Goal: Information Seeking & Learning: Learn about a topic

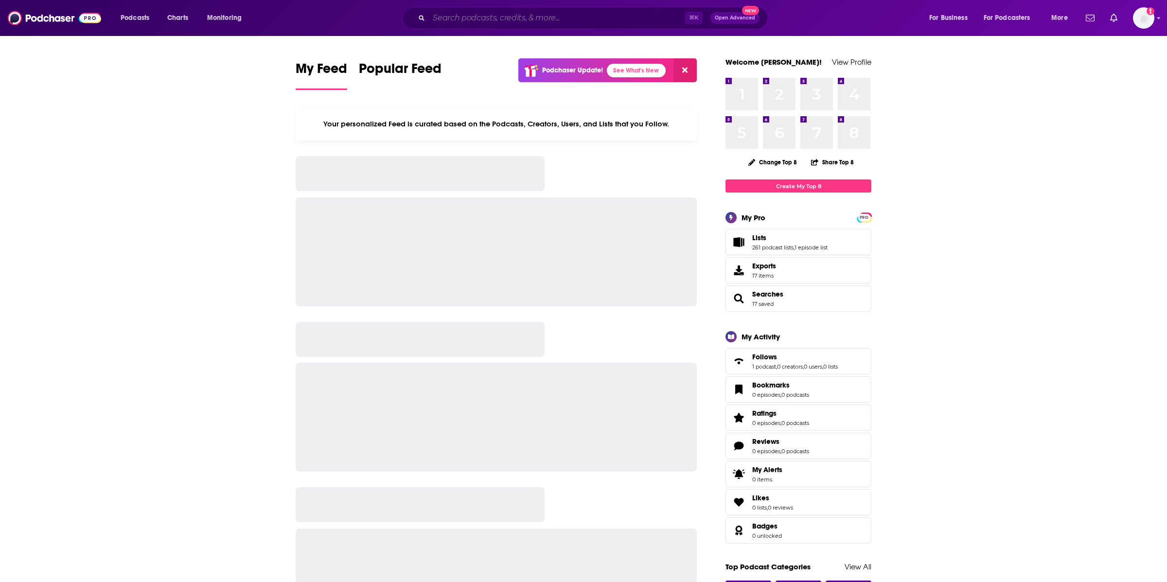
click at [477, 17] on input "Search podcasts, credits, & more..." at bounding box center [557, 18] width 256 height 16
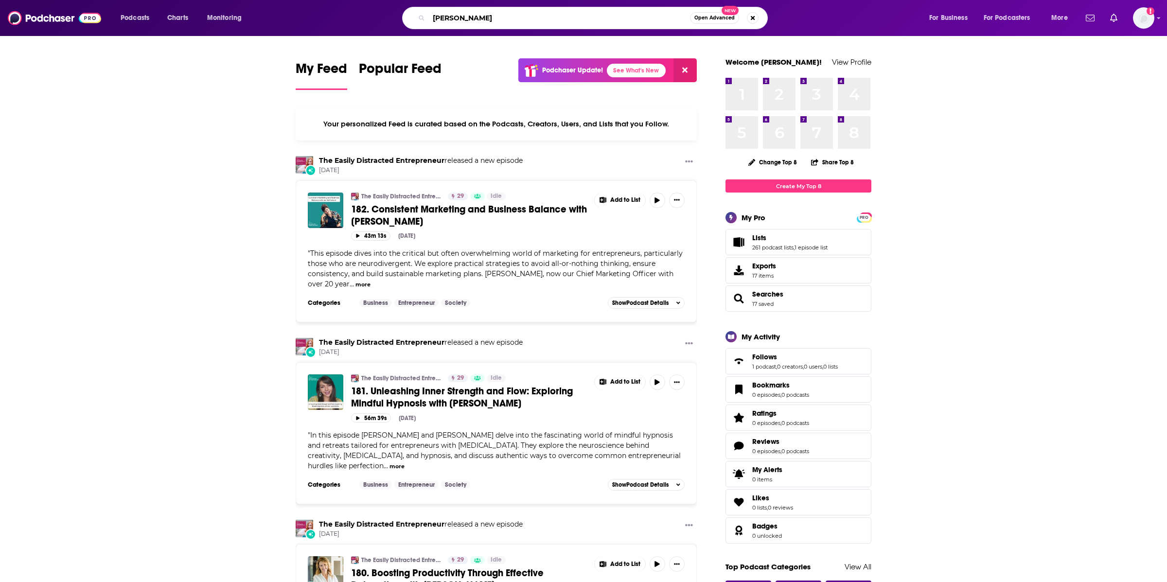
type input "[PERSON_NAME]"
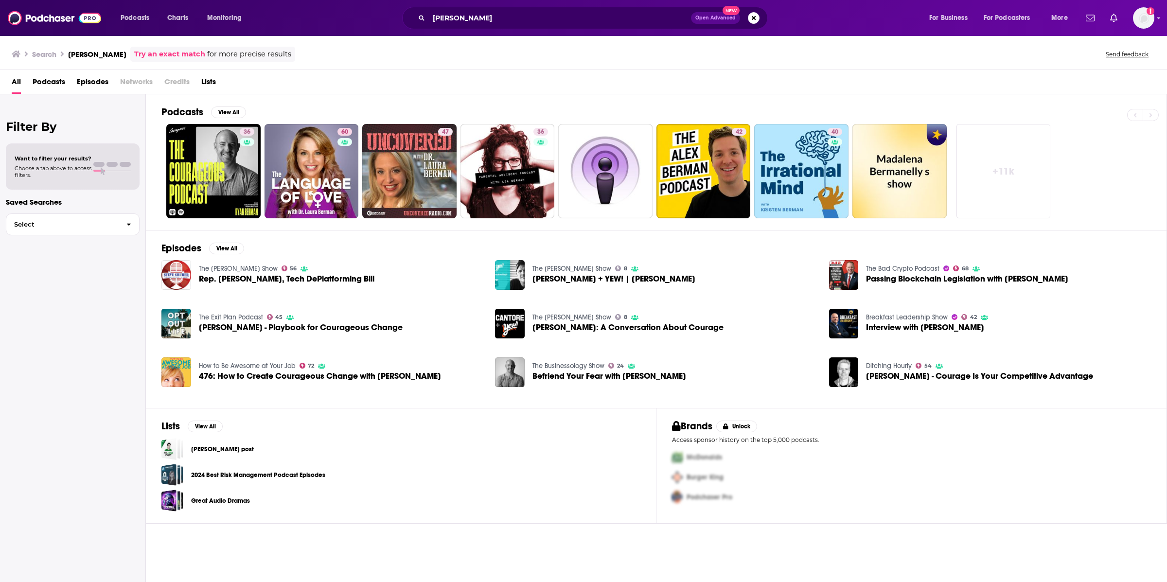
click at [100, 83] on span "Episodes" at bounding box center [93, 84] width 32 height 20
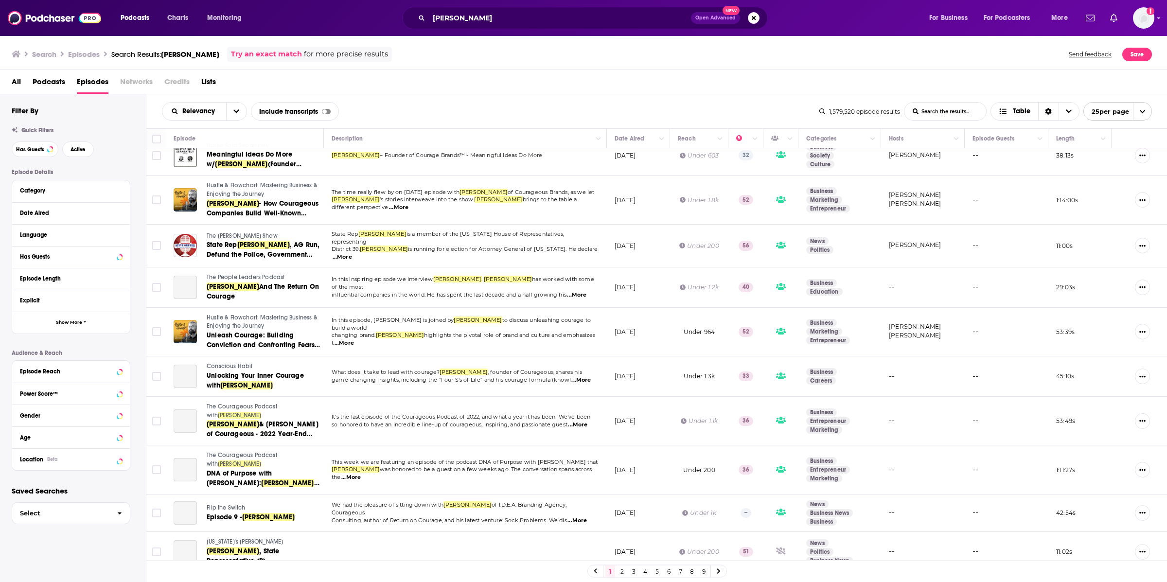
scroll to position [613, 0]
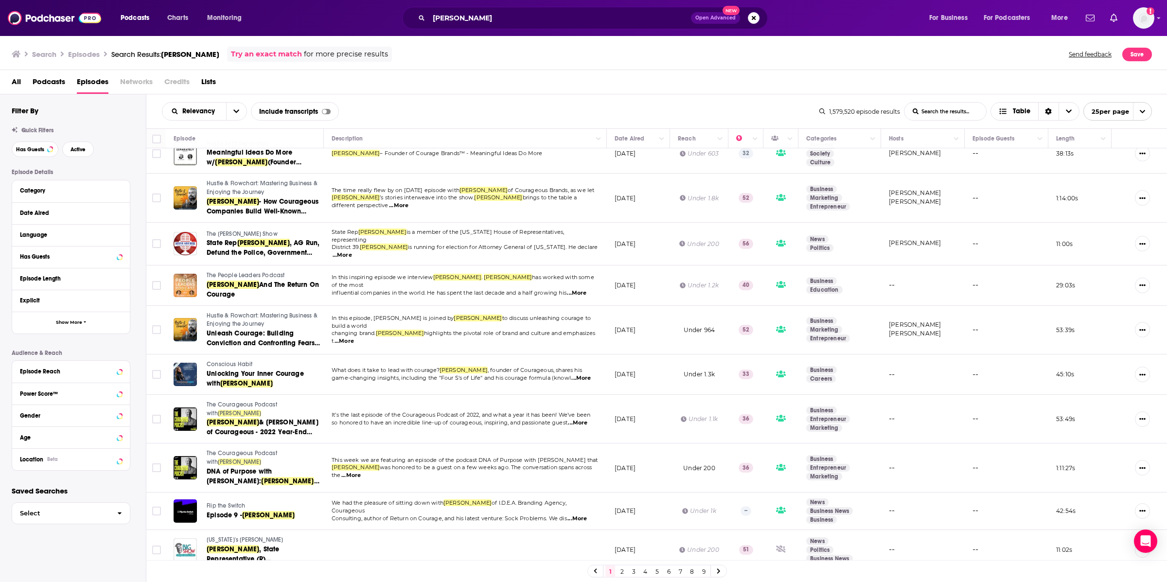
click at [622, 570] on link "2" at bounding box center [622, 571] width 10 height 12
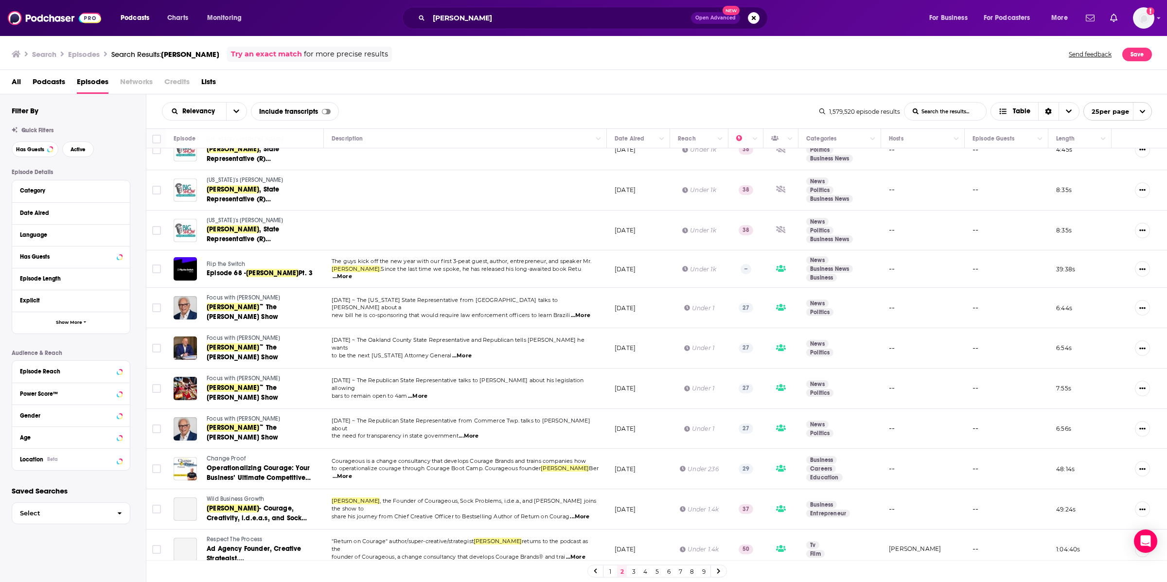
scroll to position [593, 0]
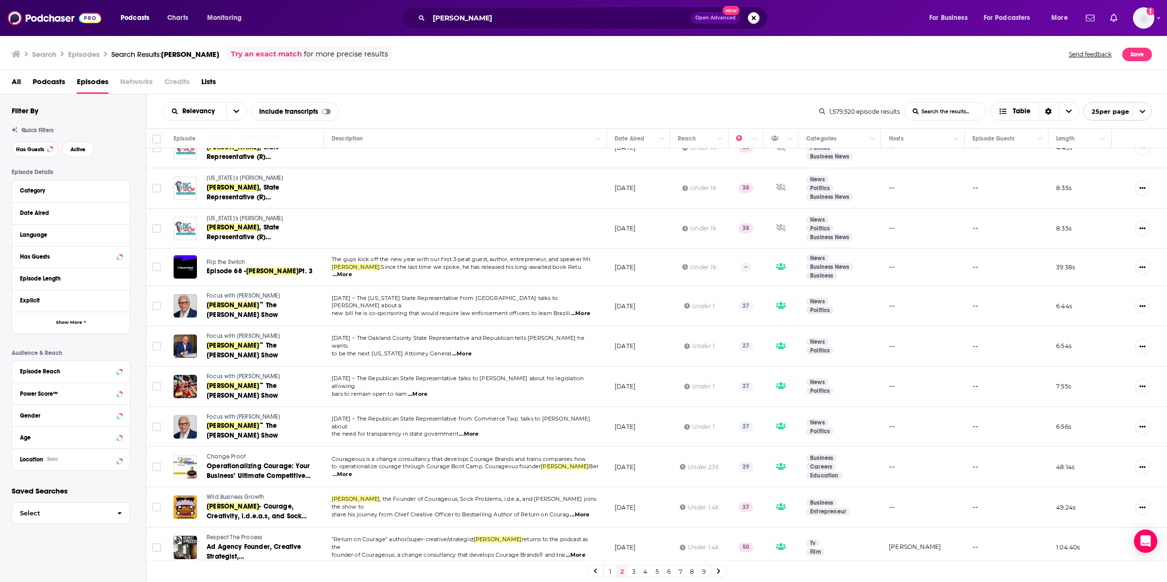
click at [631, 572] on link "3" at bounding box center [633, 571] width 10 height 12
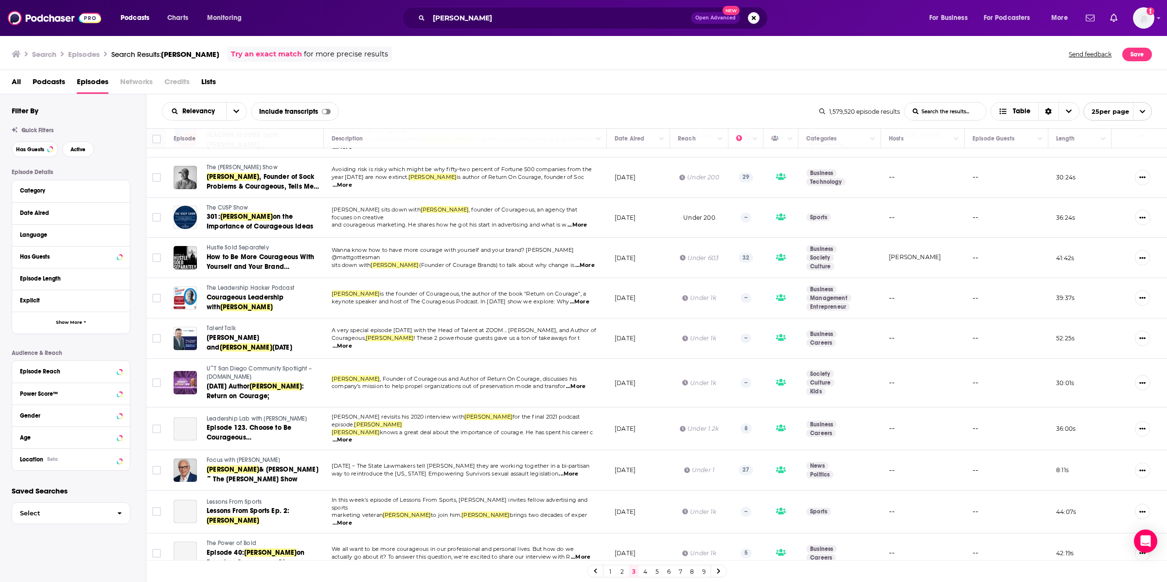
scroll to position [583, 0]
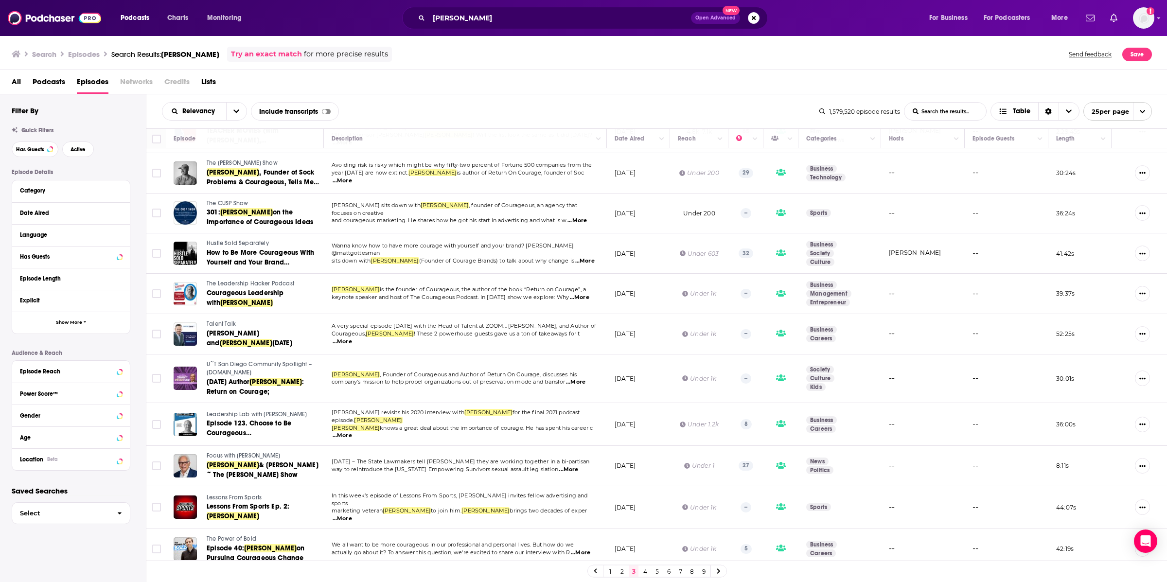
click at [648, 576] on link "4" at bounding box center [645, 571] width 10 height 12
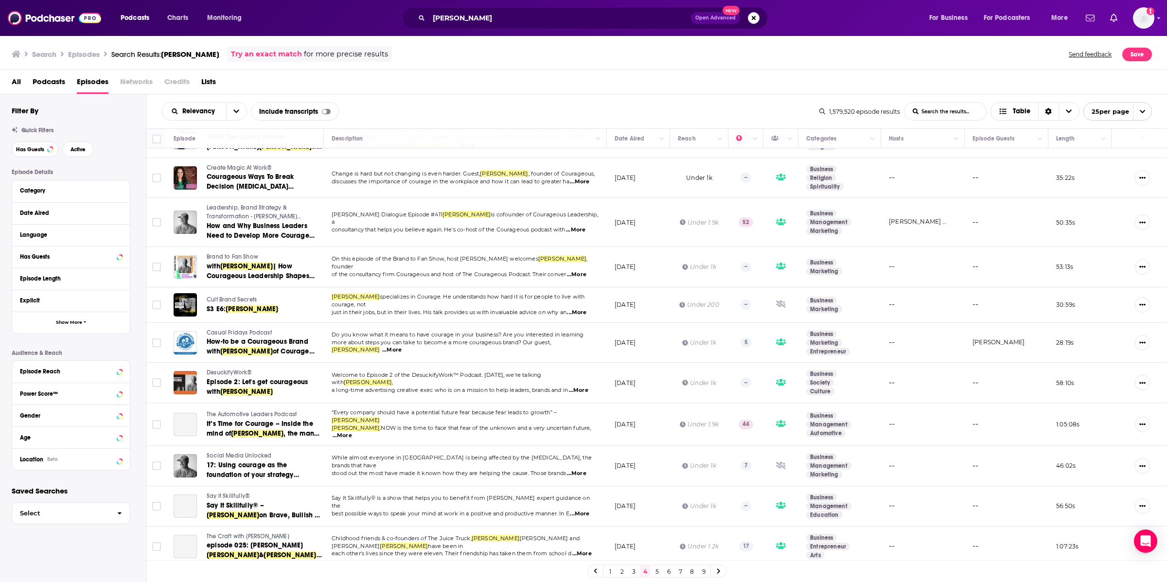
scroll to position [593, 0]
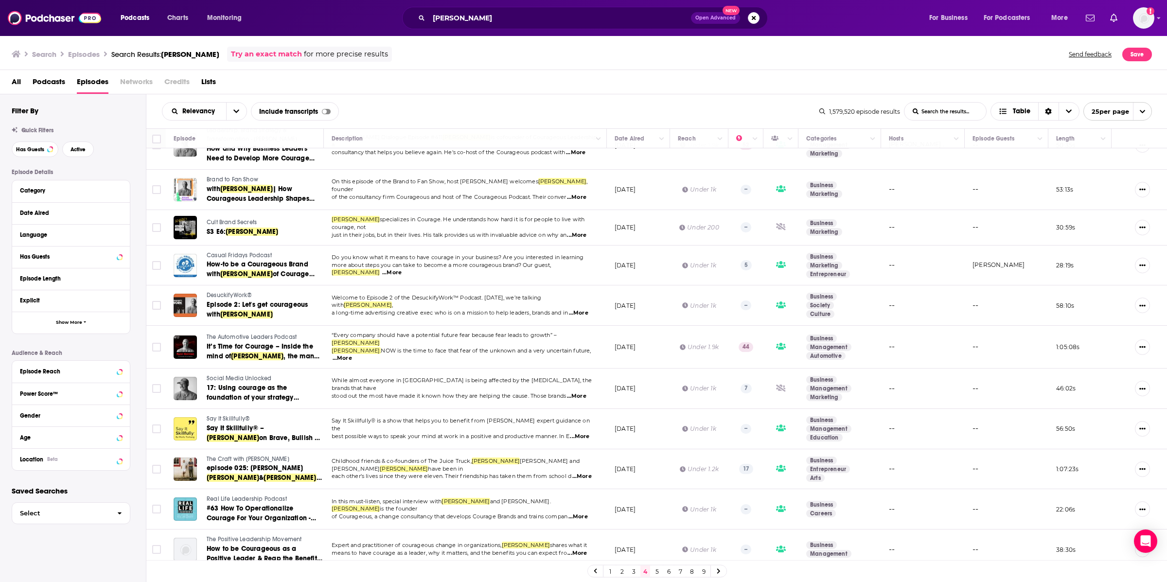
click at [654, 568] on link "5" at bounding box center [657, 571] width 10 height 12
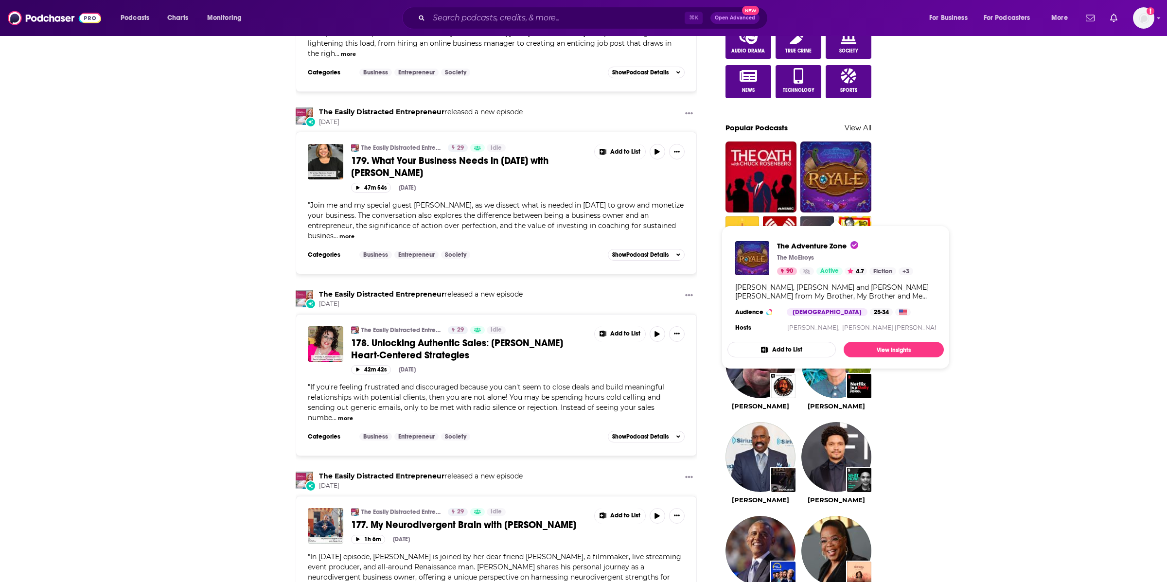
scroll to position [592, 0]
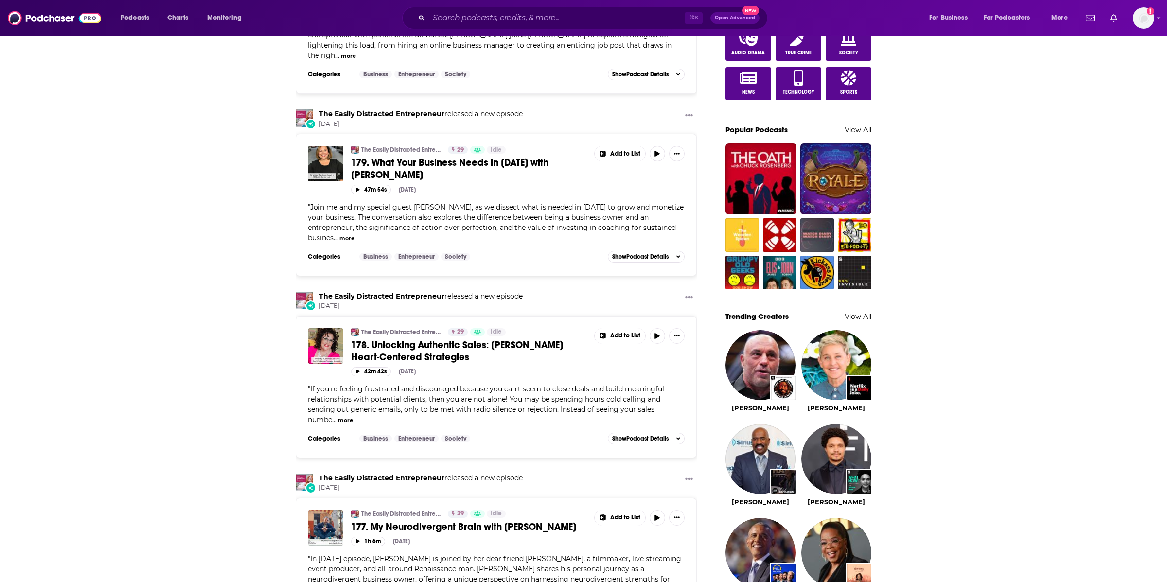
click at [857, 126] on aside "Welcome Kelly! View Profile 1 1 2 2 3 3 4 4 5 5 6 6 7 7 8 8 Change Top 8 Share …" at bounding box center [798, 292] width 146 height 1653
click at [856, 132] on link "View All" at bounding box center [857, 129] width 27 height 9
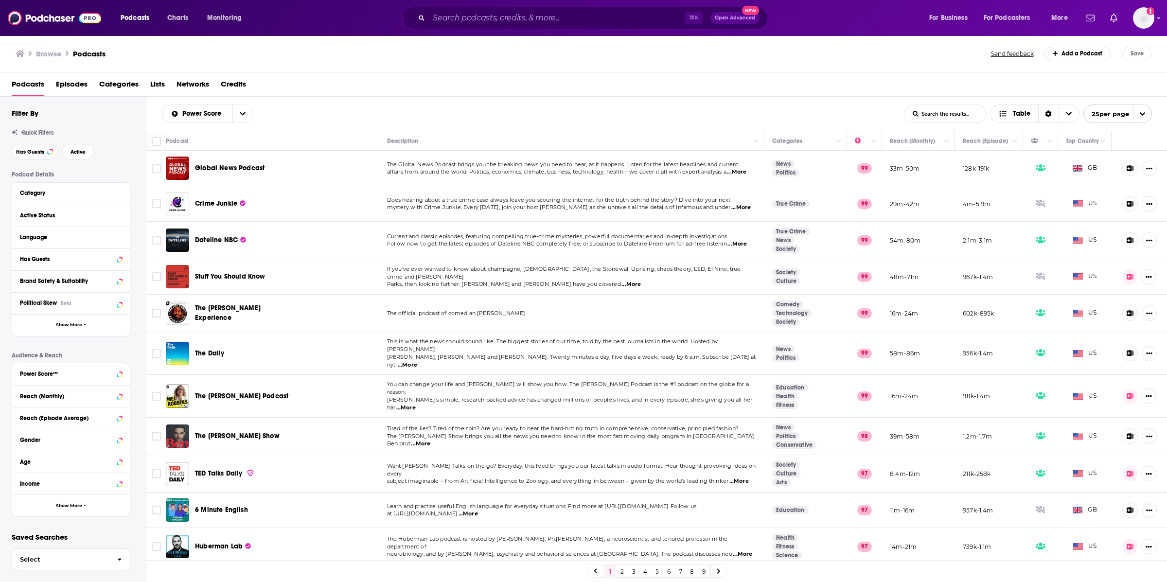
scroll to position [8, 0]
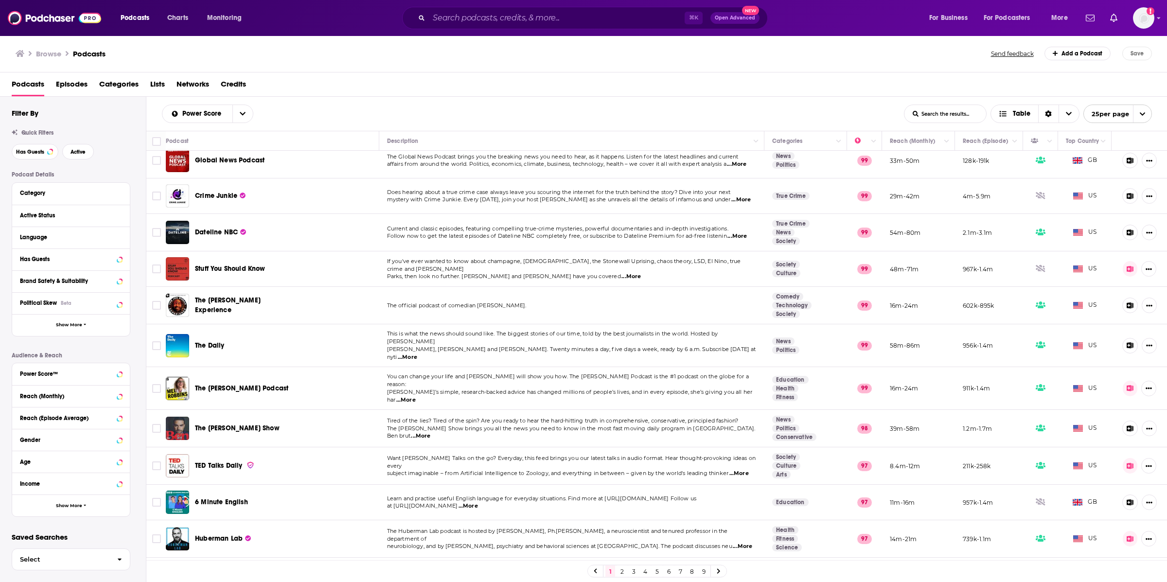
click at [64, 204] on div "Category" at bounding box center [71, 194] width 118 height 22
click at [62, 194] on div "Category" at bounding box center [65, 193] width 91 height 7
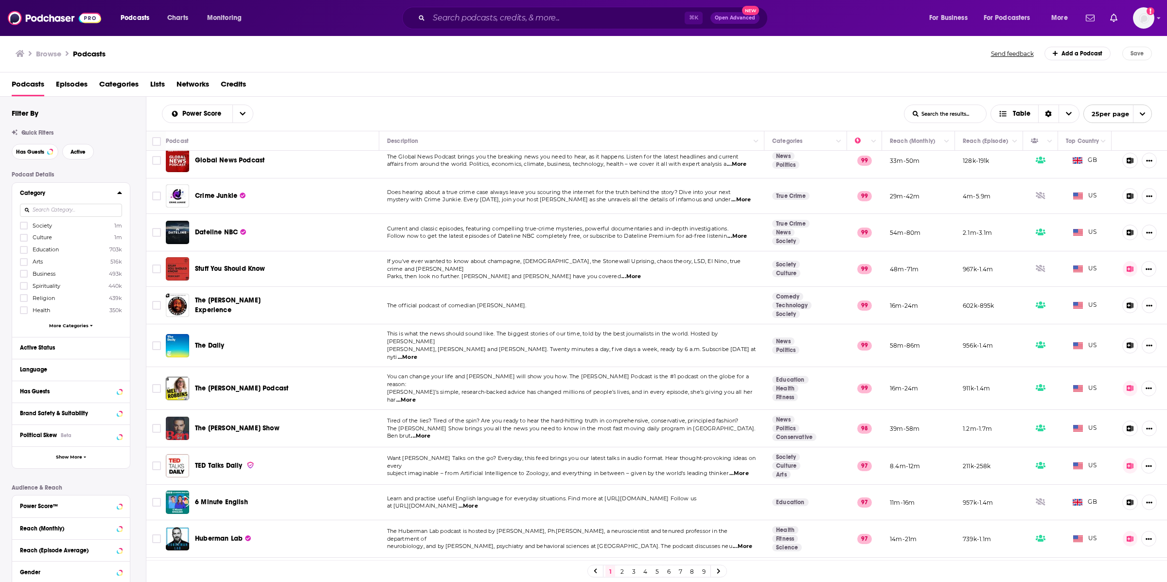
click at [53, 210] on input at bounding box center [71, 210] width 102 height 13
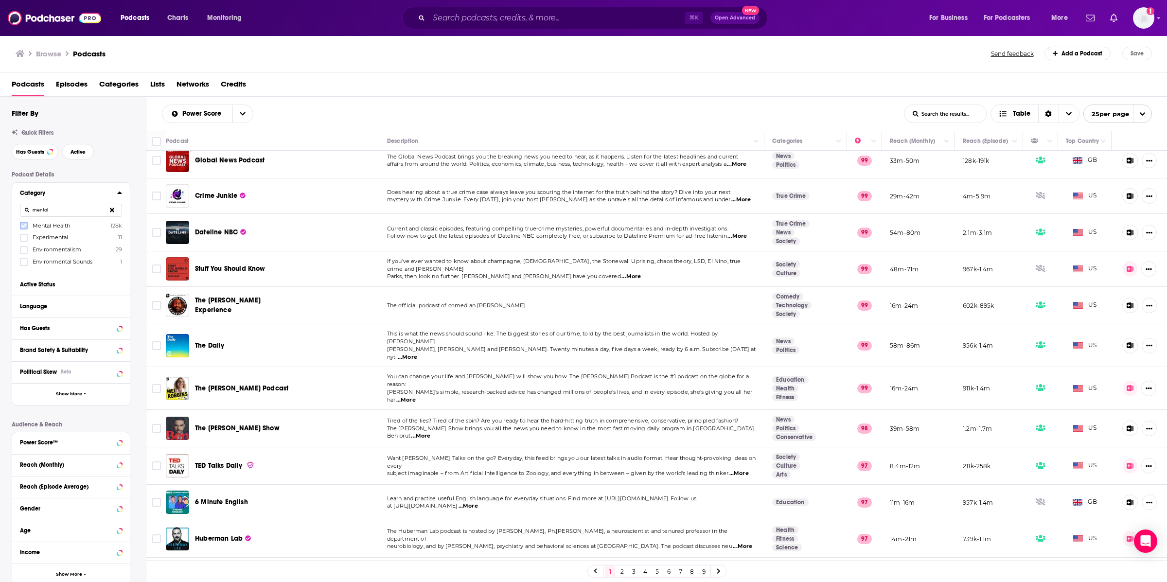
type input "mental"
click at [20, 225] on label at bounding box center [24, 226] width 8 height 8
click at [66, 213] on input "mental" at bounding box center [71, 210] width 102 height 13
drag, startPoint x: 66, startPoint y: 213, endPoint x: 24, endPoint y: 208, distance: 42.7
click at [24, 208] on input "mental" at bounding box center [71, 210] width 102 height 13
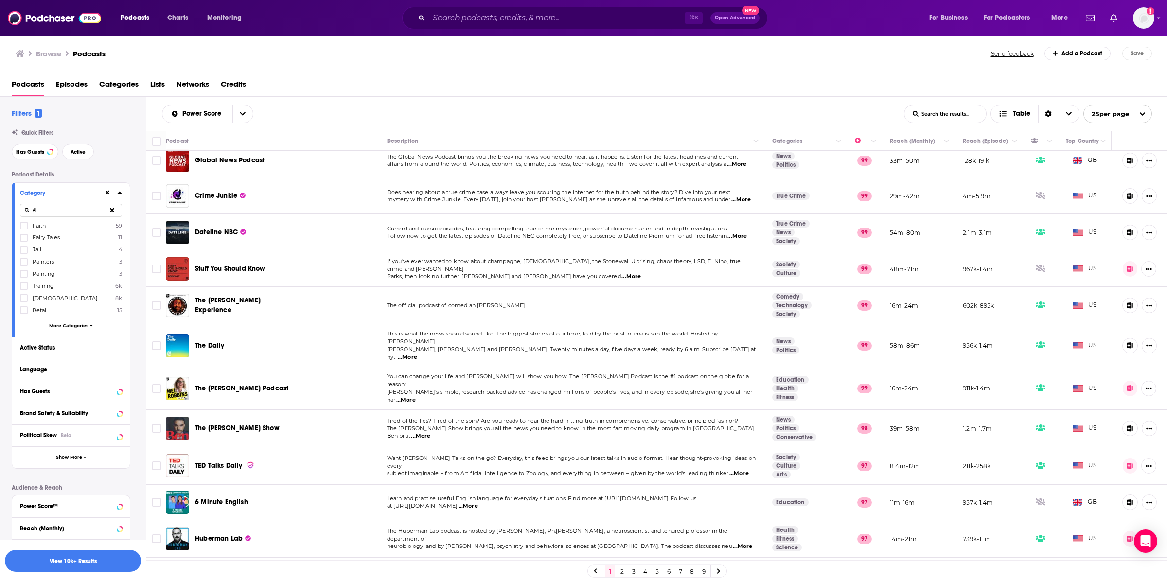
type input "A"
type input "a"
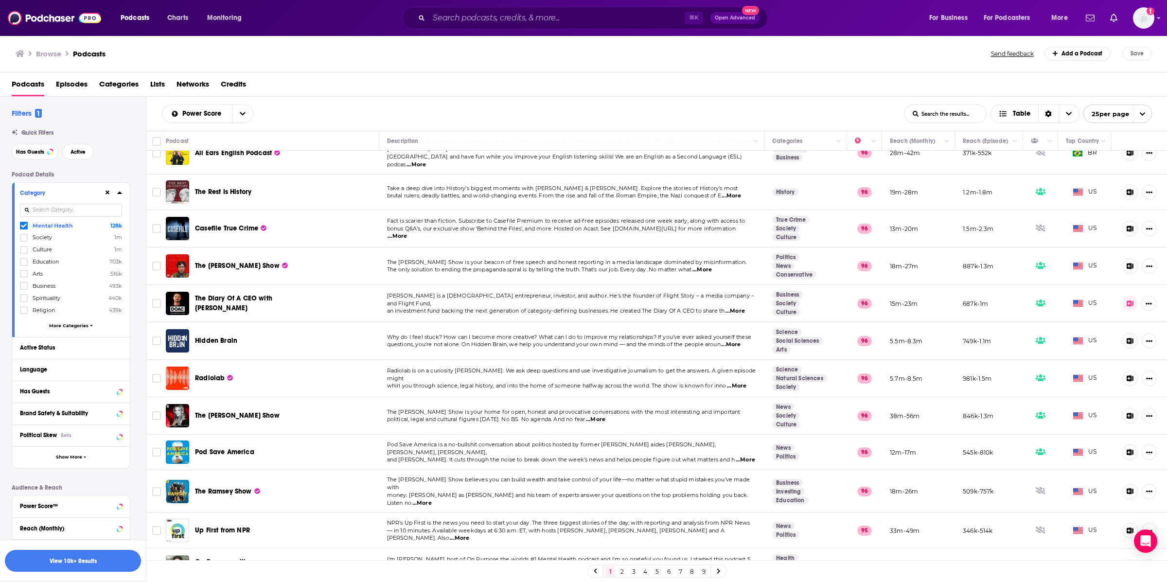
scroll to position [507, 0]
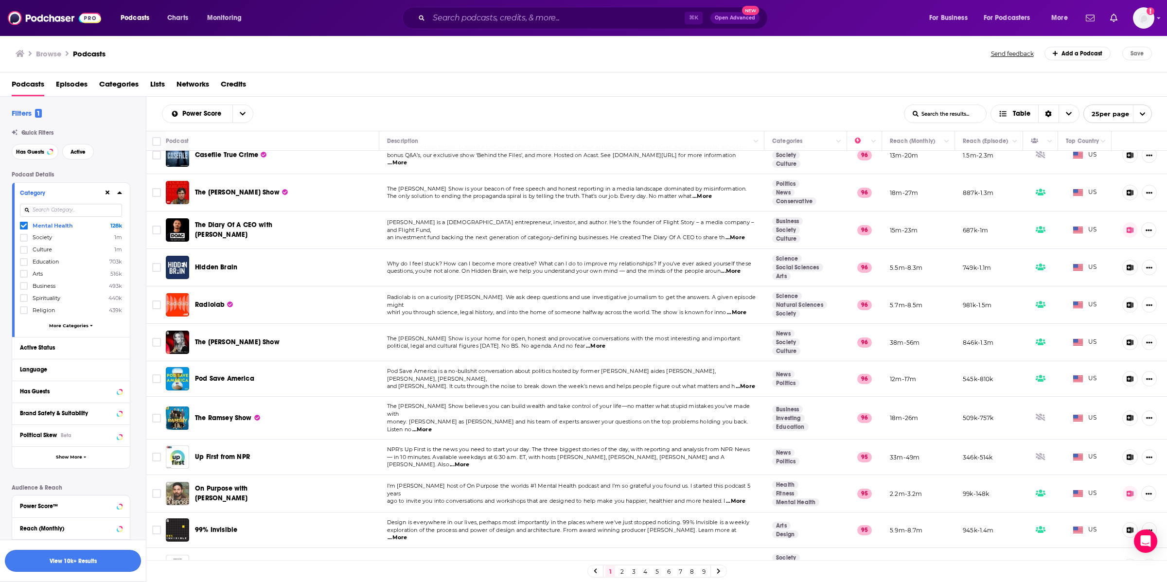
click at [55, 569] on button "View 10k+ Results" at bounding box center [73, 561] width 136 height 22
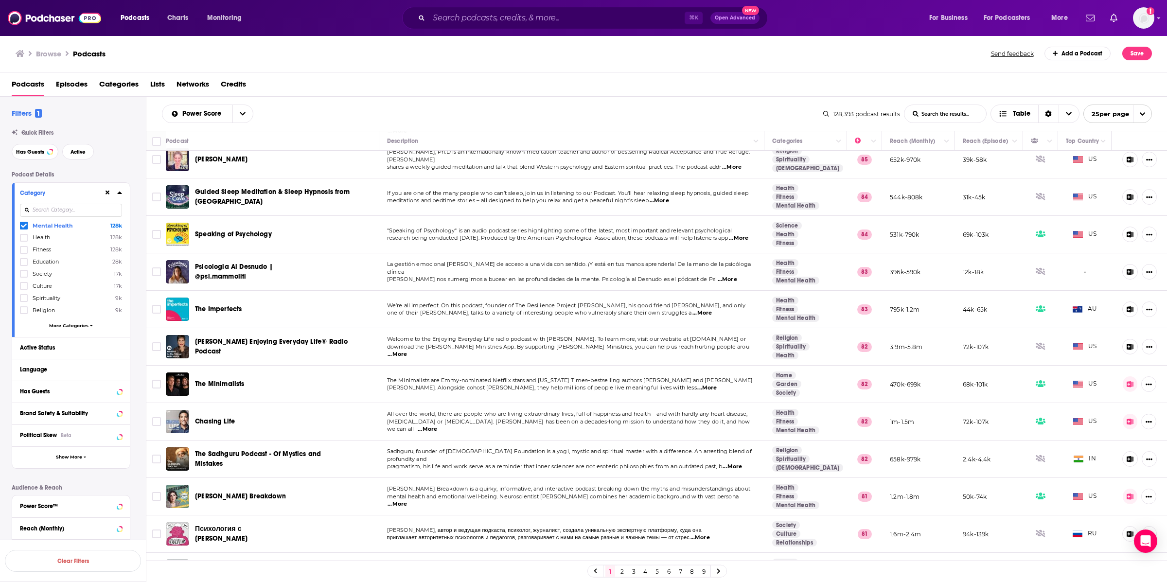
scroll to position [526, 0]
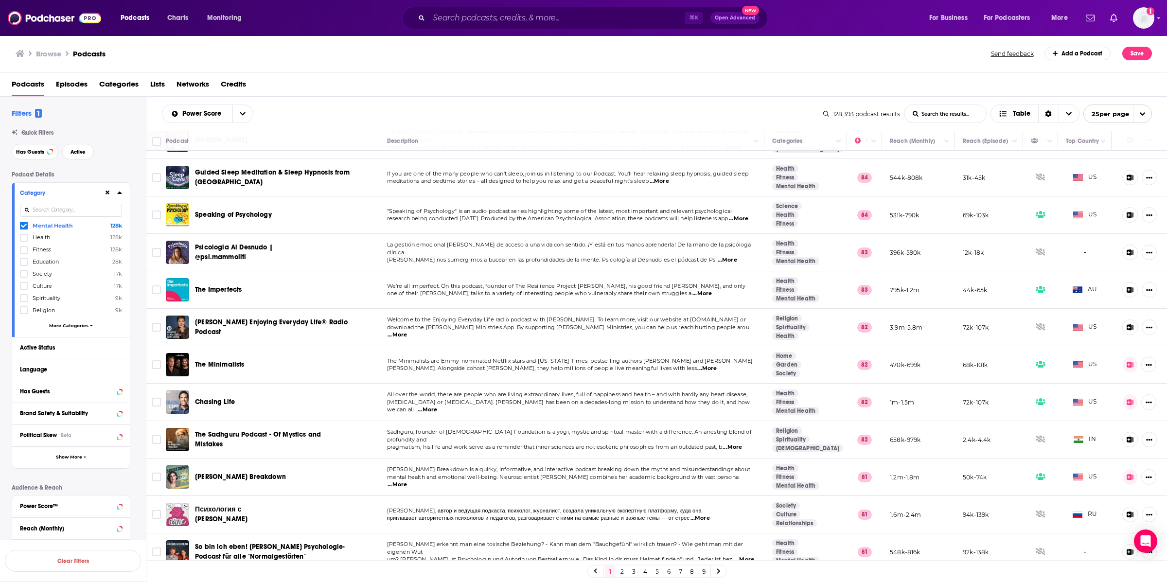
click at [120, 80] on span "Categories" at bounding box center [118, 86] width 39 height 20
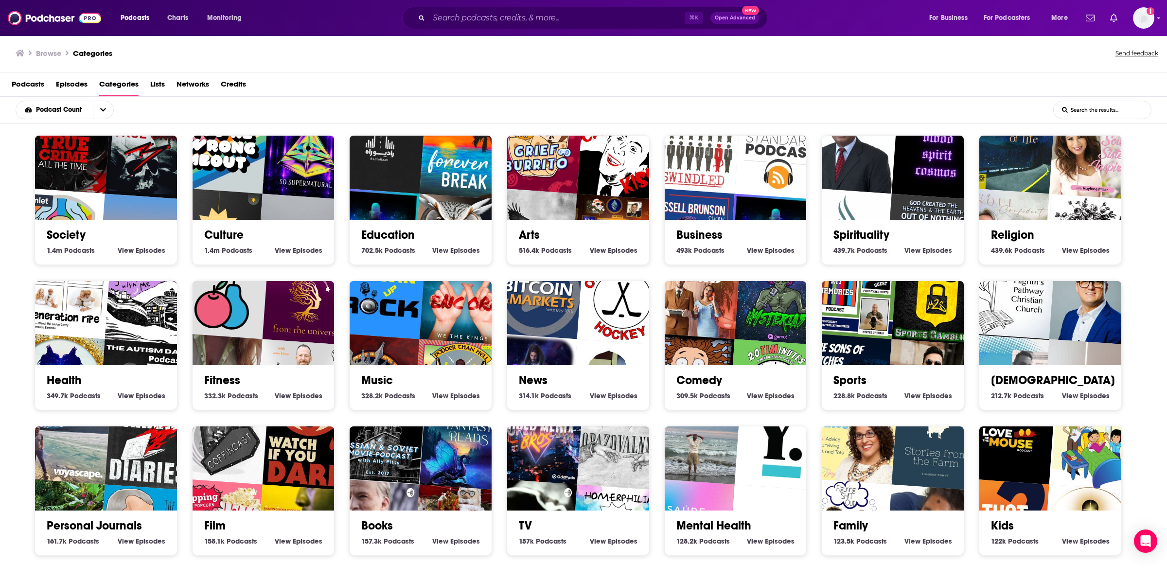
click at [79, 86] on span "Episodes" at bounding box center [72, 86] width 32 height 20
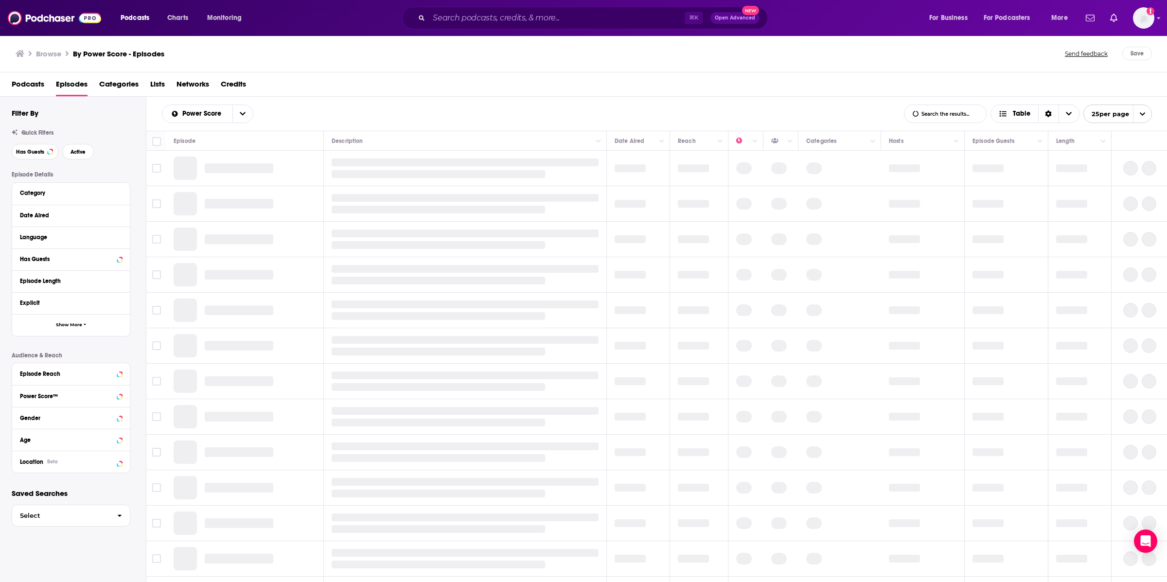
click at [202, 85] on span "Networks" at bounding box center [192, 86] width 33 height 20
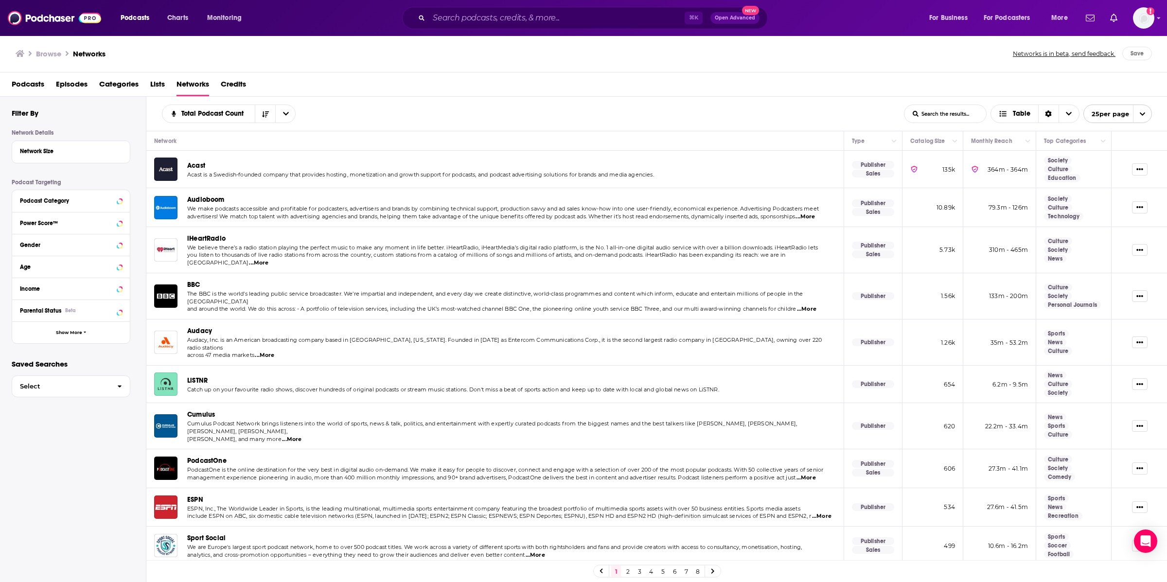
click at [232, 90] on span "Credits" at bounding box center [233, 86] width 25 height 20
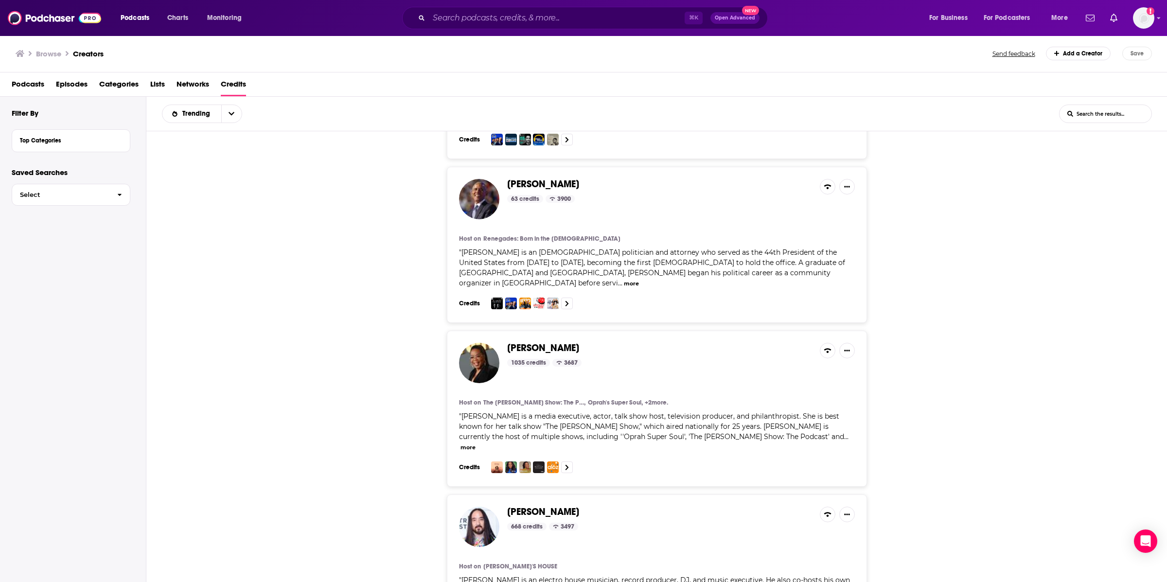
scroll to position [837, 0]
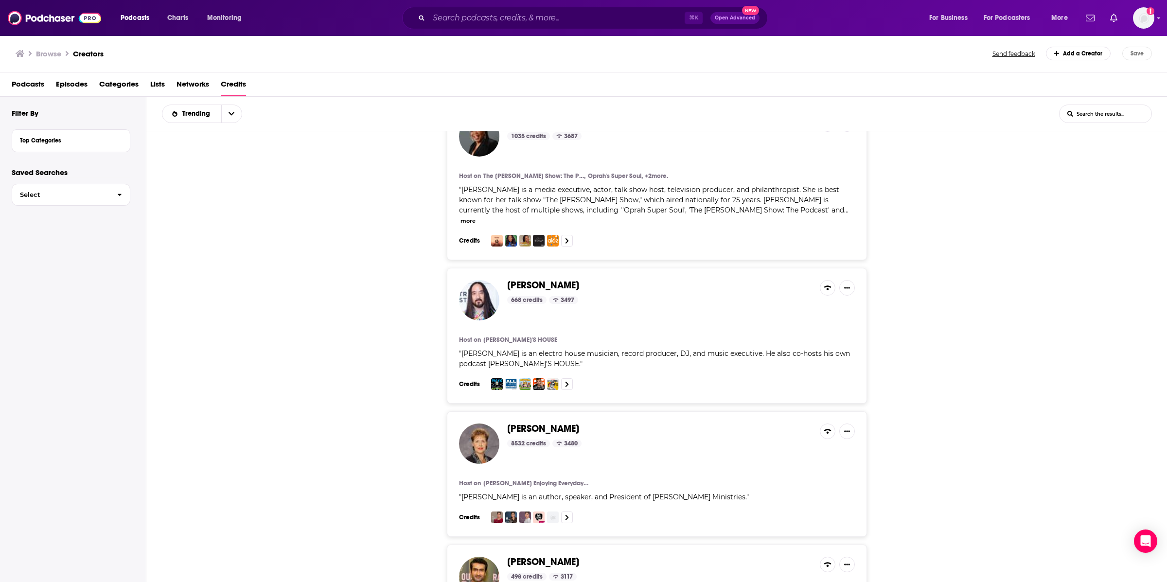
click at [34, 92] on span "Podcasts" at bounding box center [28, 86] width 33 height 20
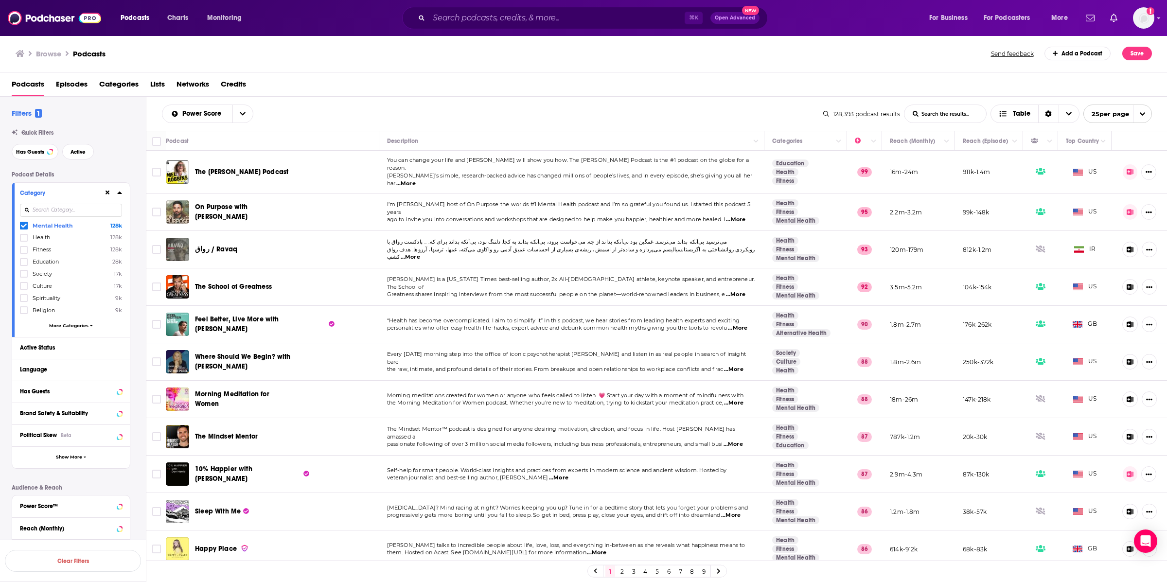
scroll to position [137, 0]
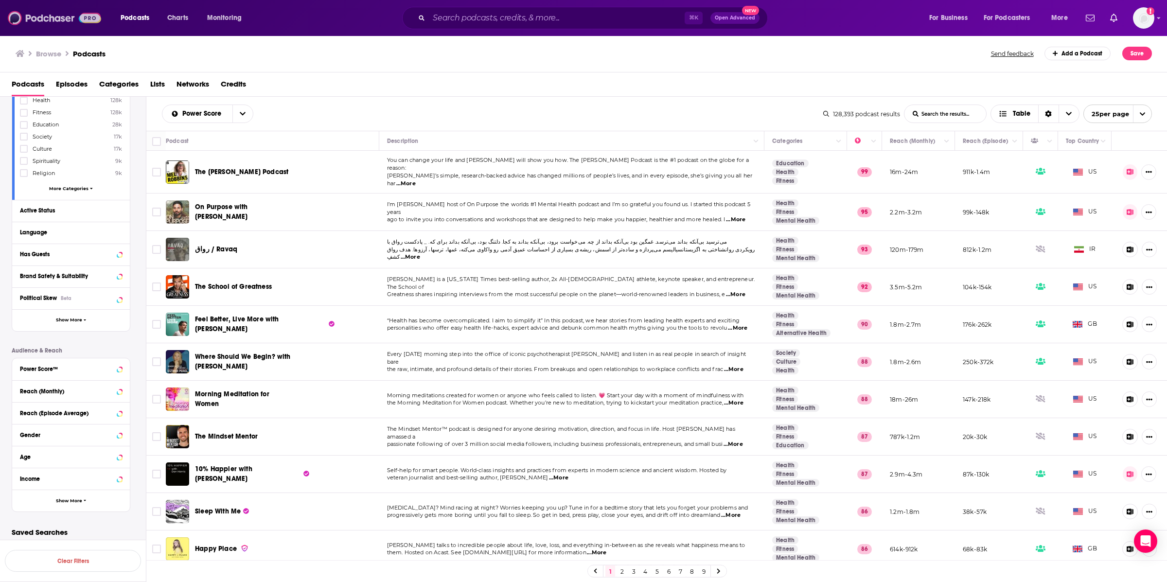
click at [51, 12] on img at bounding box center [54, 18] width 93 height 18
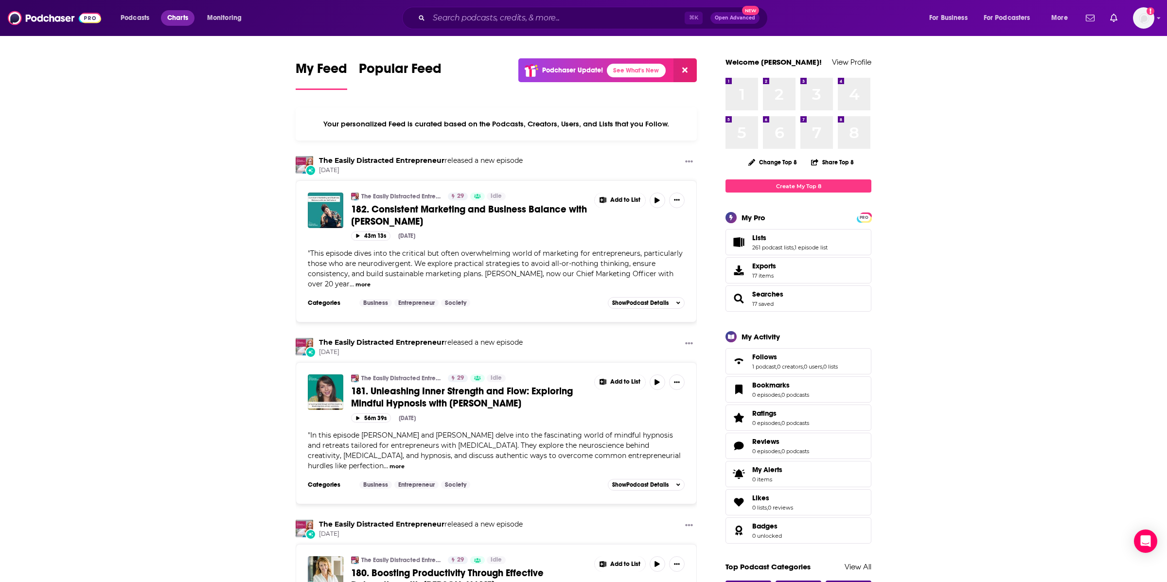
click at [168, 19] on span "Charts" at bounding box center [177, 18] width 21 height 14
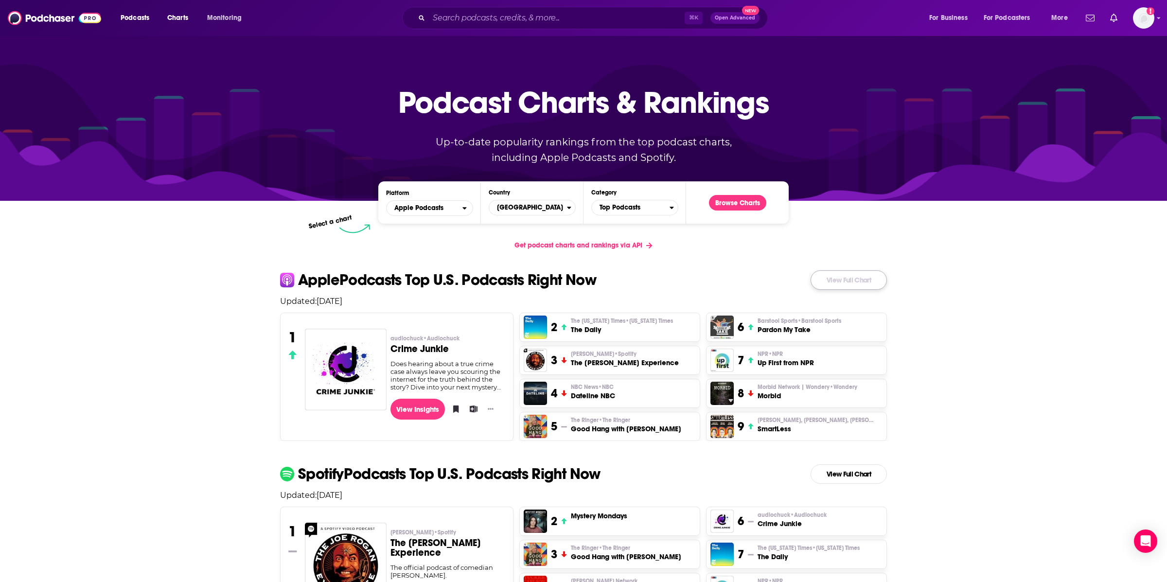
click at [878, 283] on link "View Full Chart" at bounding box center [848, 279] width 76 height 19
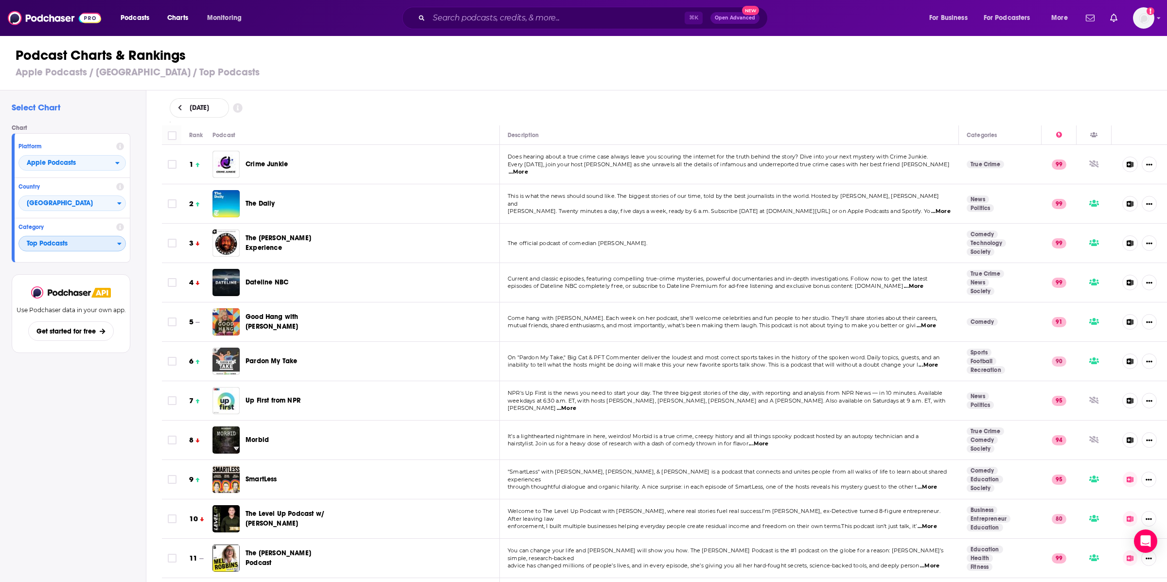
click at [109, 248] on span "Top Podcasts" at bounding box center [68, 244] width 98 height 17
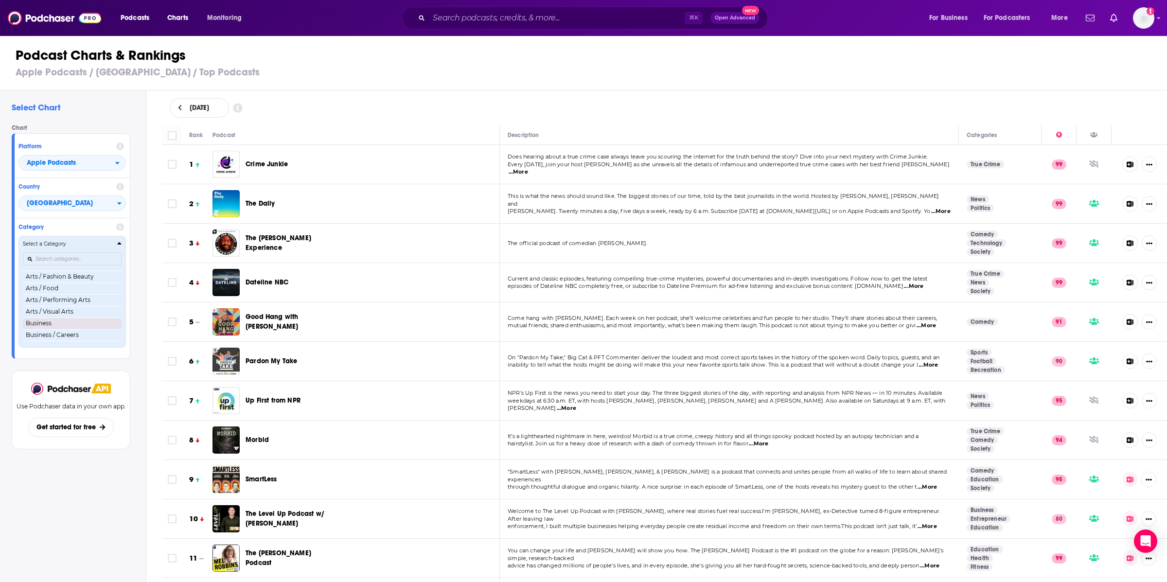
scroll to position [45, 0]
click at [58, 257] on input "Categories" at bounding box center [72, 258] width 99 height 13
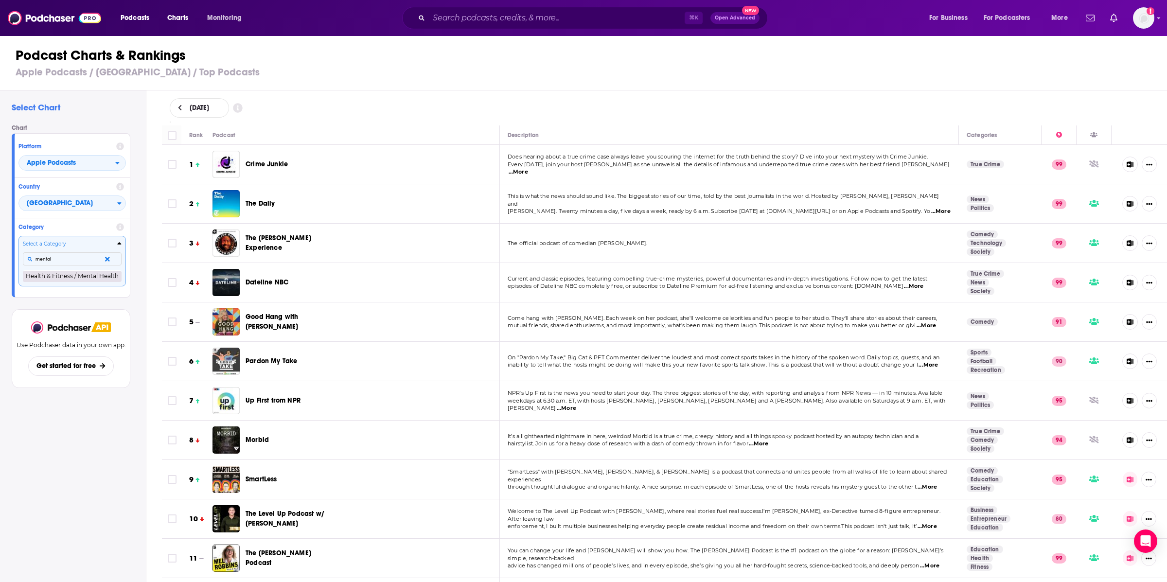
type input "mental"
click at [57, 274] on button "Health & Fitness / Mental Health" at bounding box center [72, 276] width 99 height 12
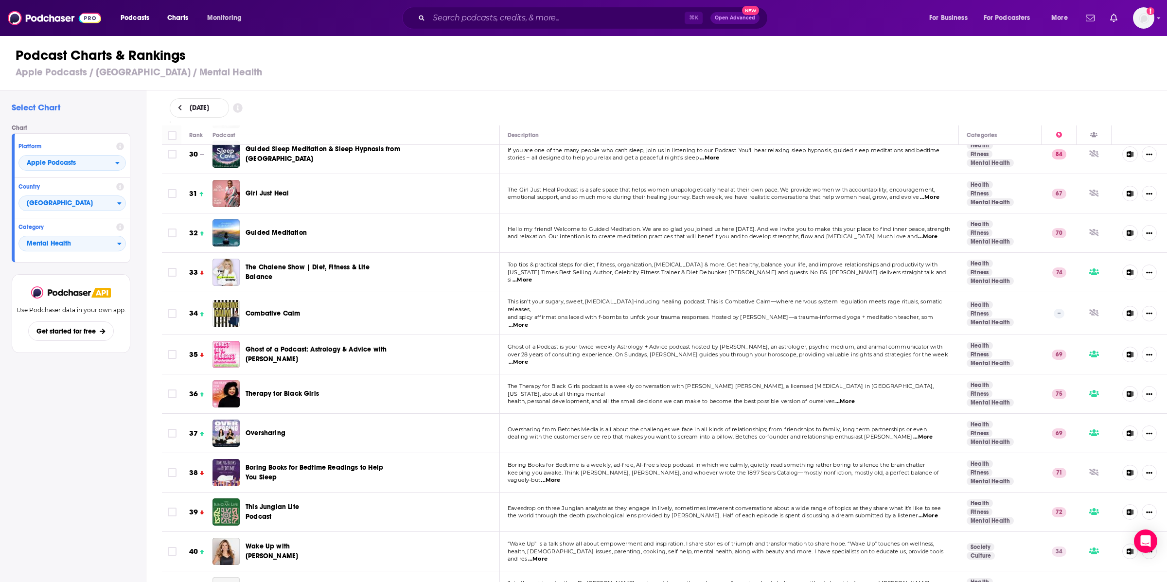
scroll to position [1170, 0]
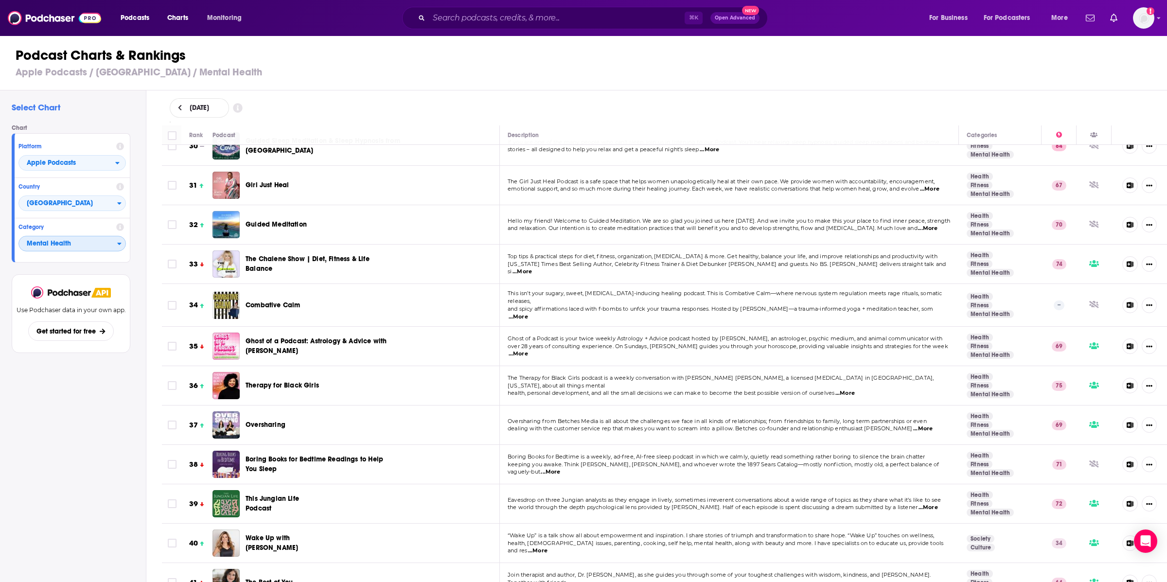
click at [75, 244] on span "Mental Health" at bounding box center [68, 244] width 98 height 17
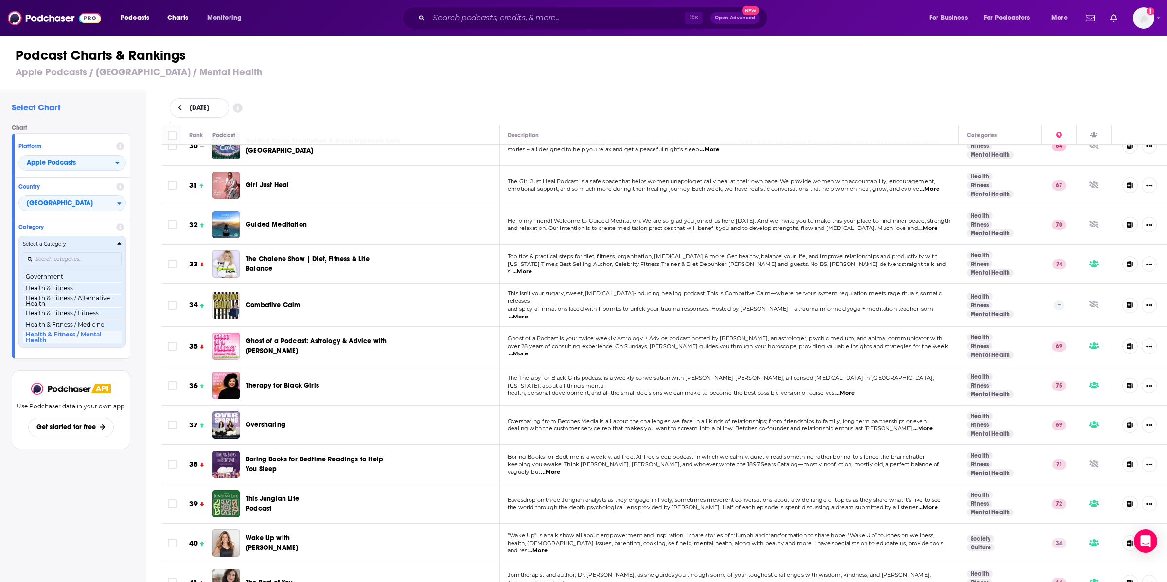
scroll to position [327, 0]
click at [72, 260] on input "Categories" at bounding box center [72, 258] width 99 height 13
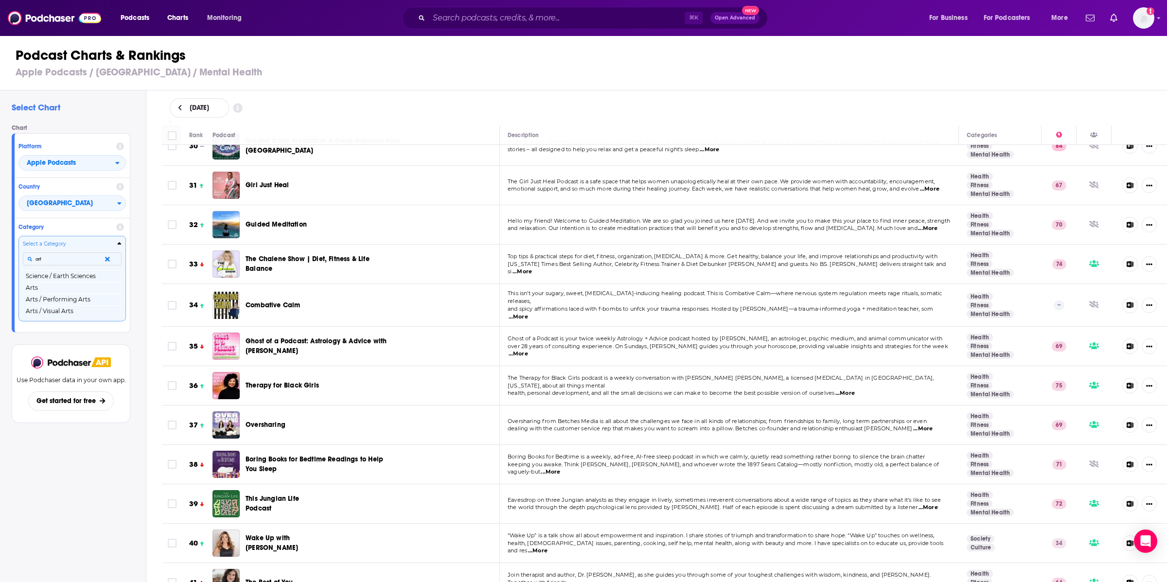
scroll to position [0, 0]
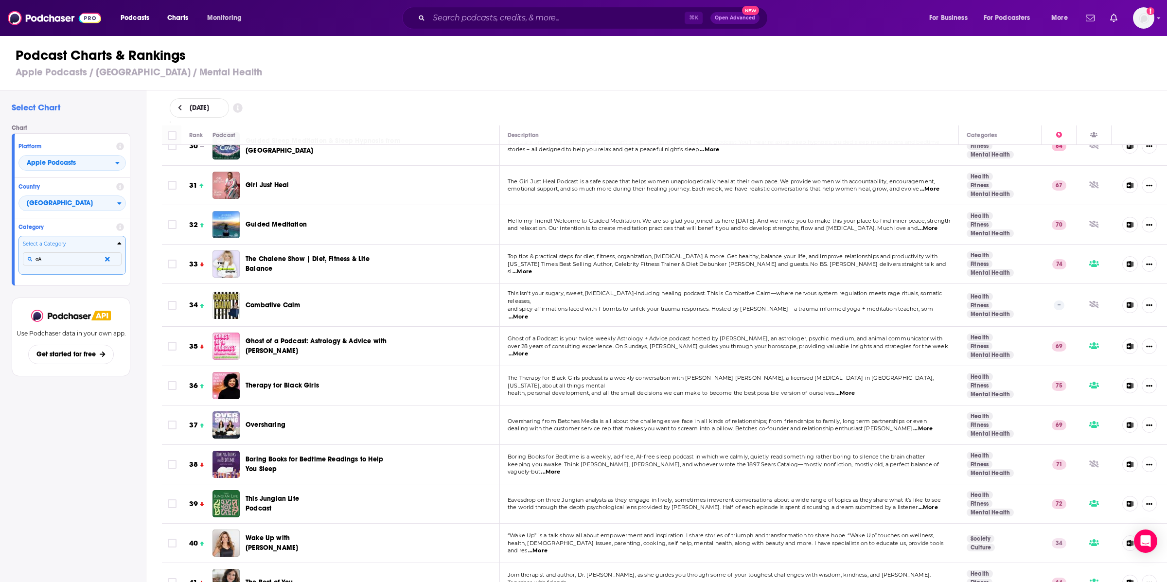
type input "a"
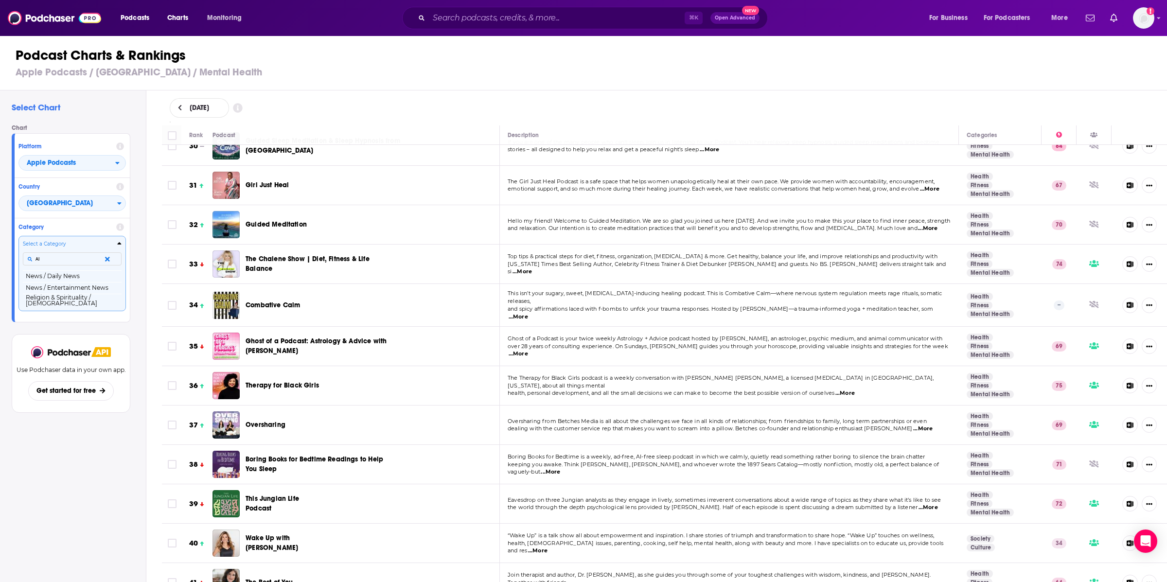
click at [63, 258] on input "AI" at bounding box center [72, 258] width 99 height 13
type input "A"
type input "tech"
click at [56, 284] on button "Technology" at bounding box center [72, 288] width 99 height 12
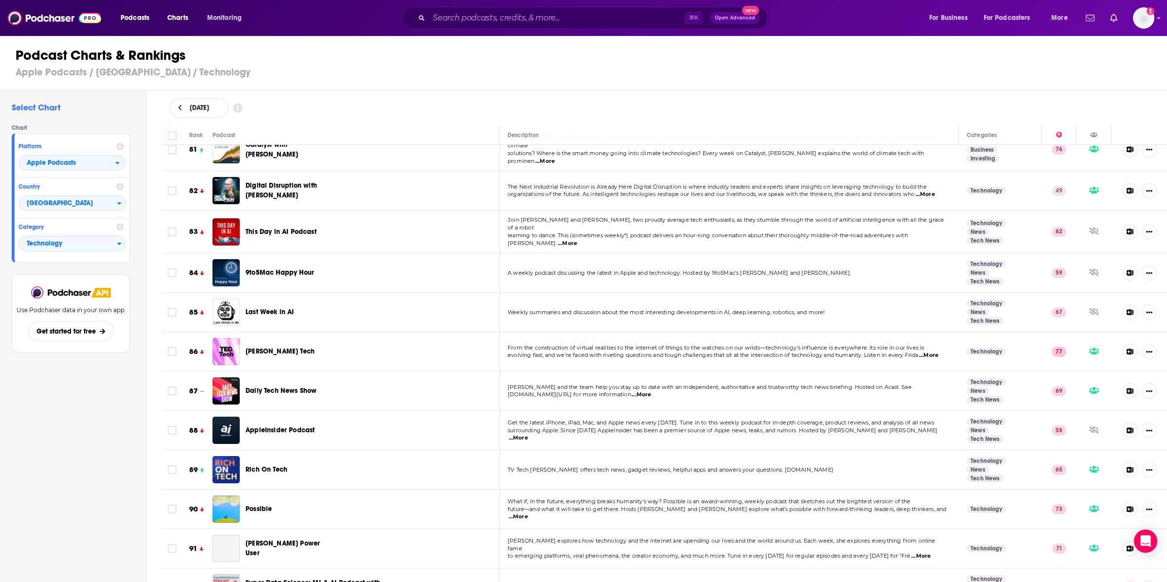
scroll to position [3177, 0]
click at [81, 246] on span "Technology" at bounding box center [68, 244] width 98 height 17
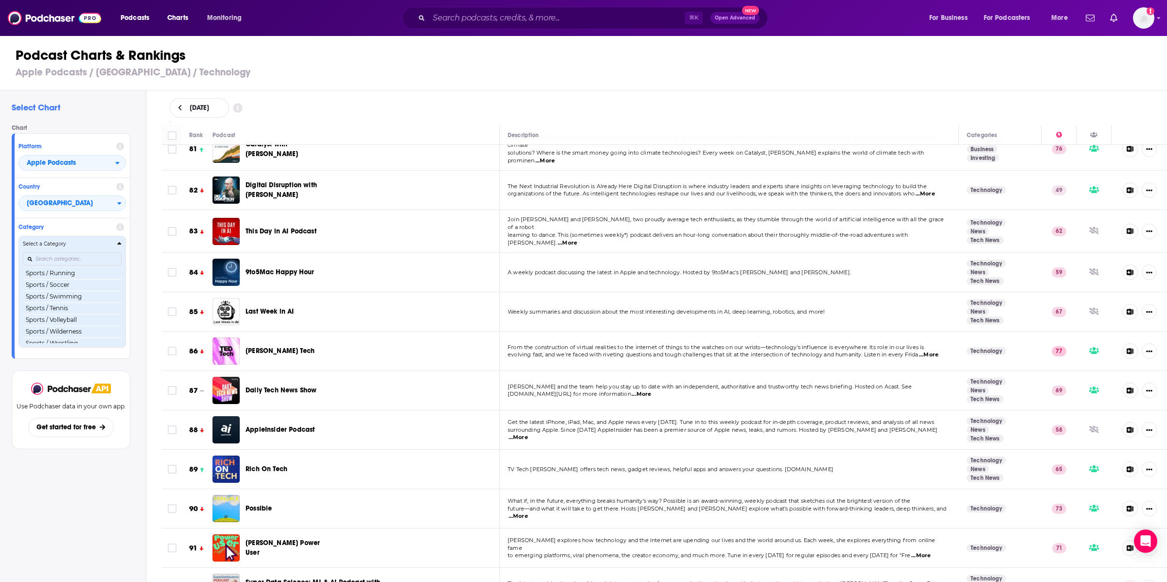
scroll to position [1157, 0]
click at [74, 257] on input "Categories" at bounding box center [72, 258] width 99 height 13
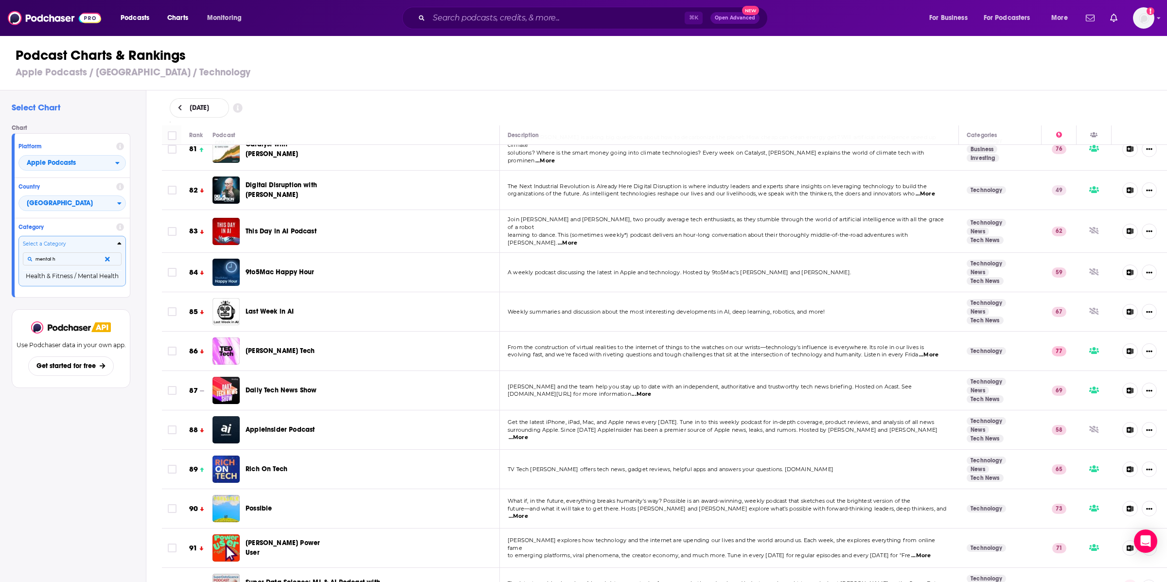
click at [18, 236] on button "Select a Category mental h Health & Fitness / Mental Health" at bounding box center [71, 261] width 107 height 50
type input "mental heal"
click at [56, 280] on button "Health & Fitness / Mental Health" at bounding box center [72, 276] width 99 height 12
